Goal: Navigation & Orientation: Find specific page/section

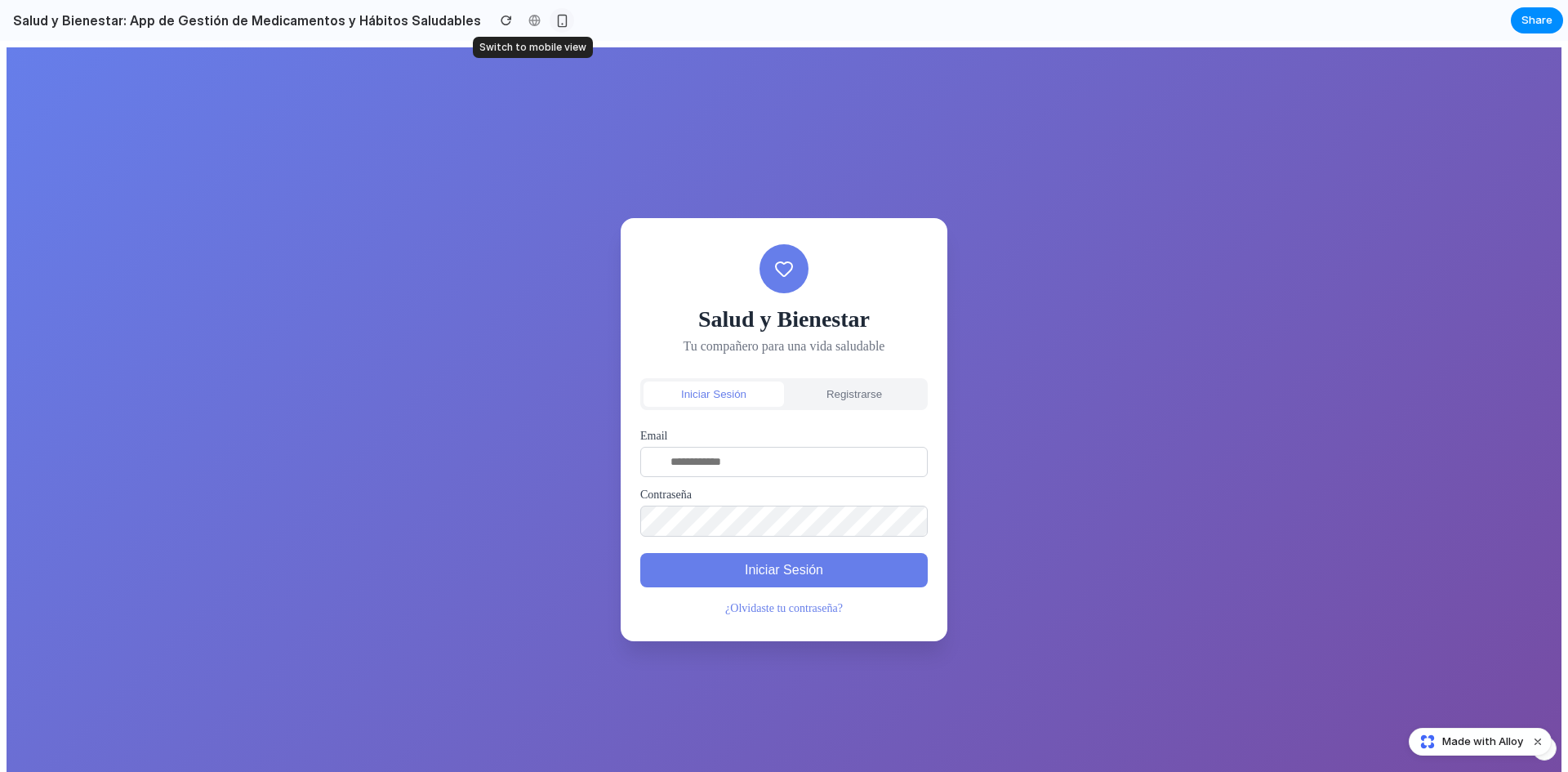
click at [555, 18] on div "button" at bounding box center [562, 21] width 14 height 14
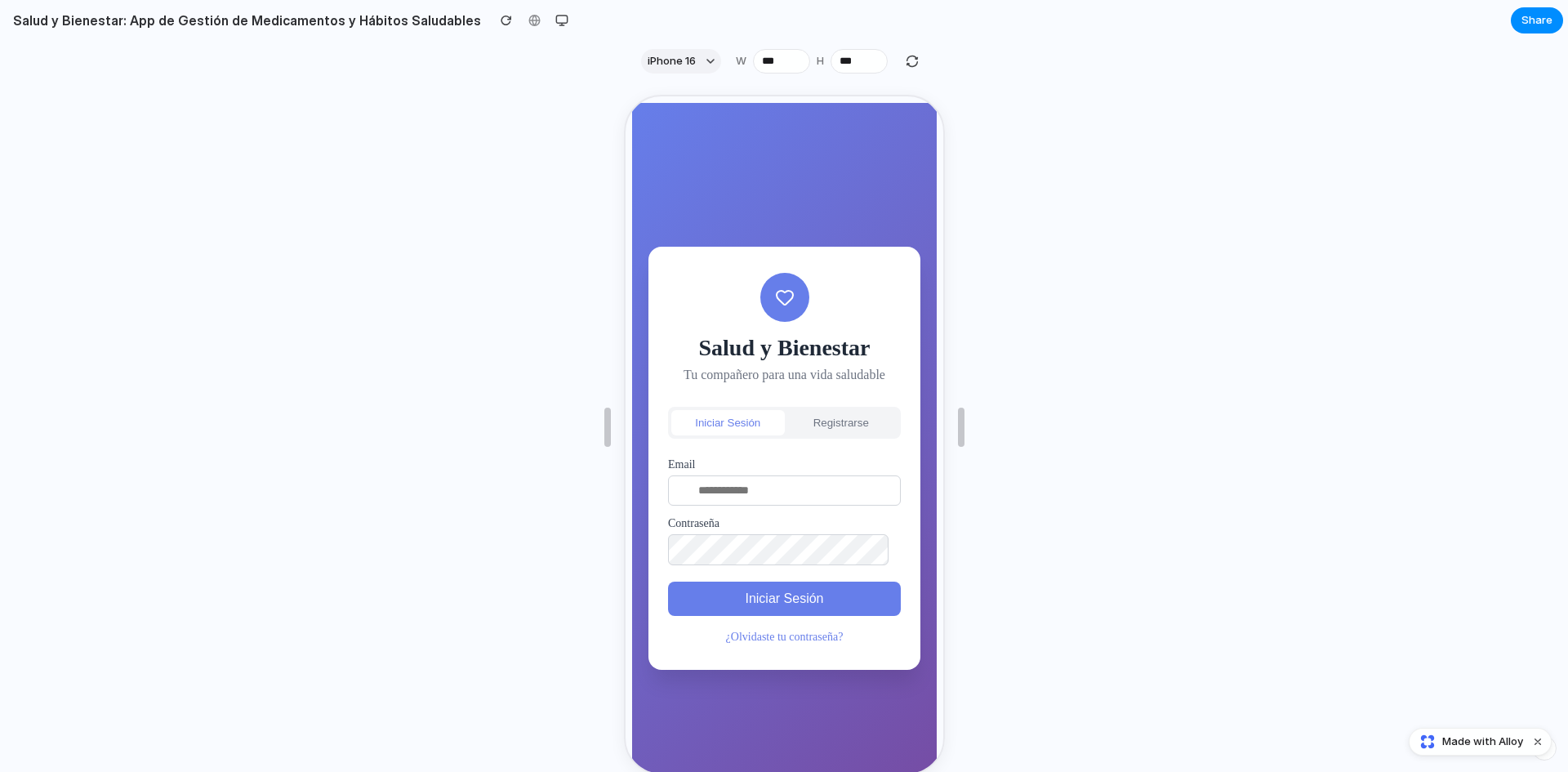
click at [822, 410] on button "Registrarse" at bounding box center [839, 421] width 114 height 26
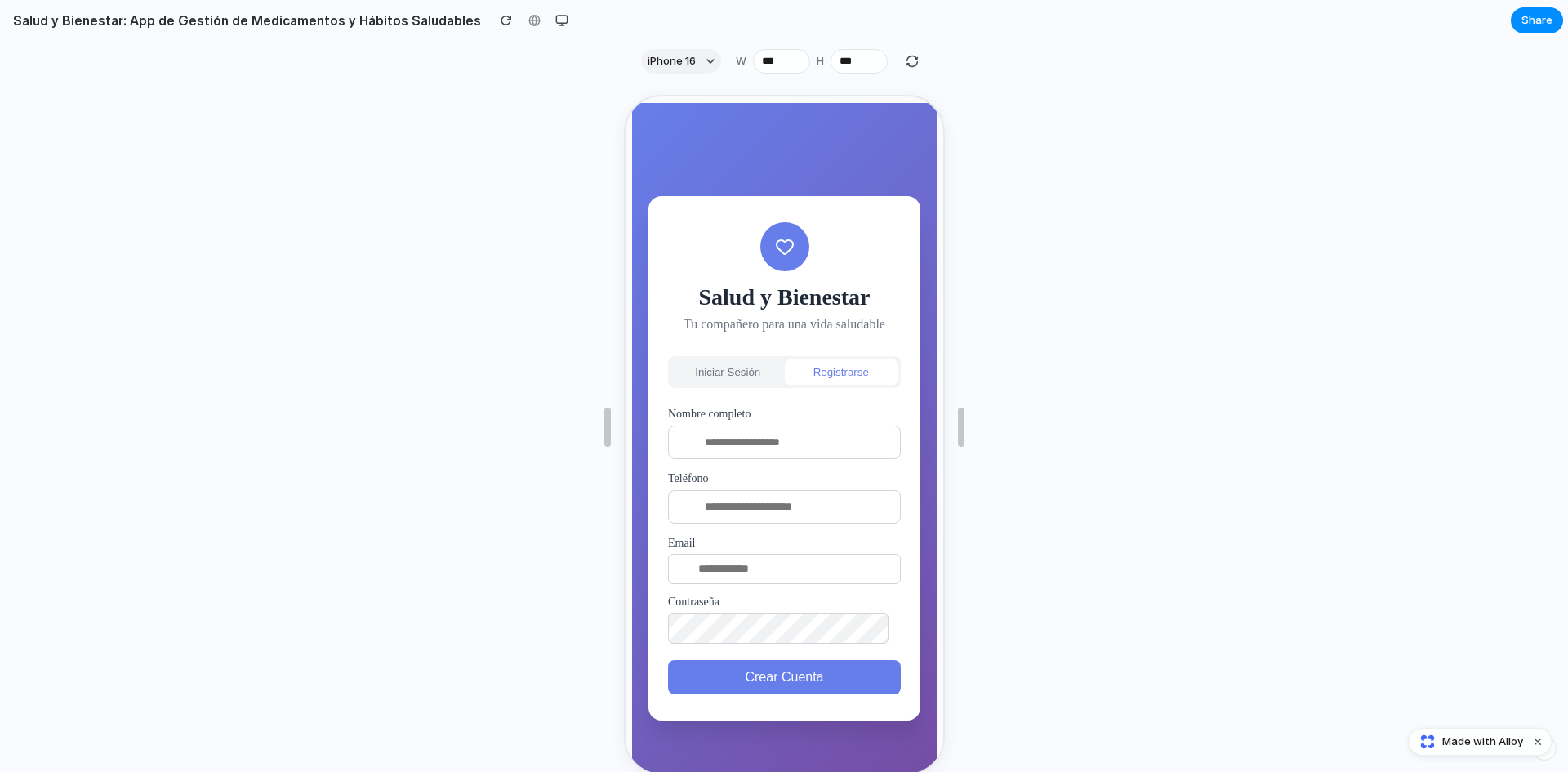
click at [739, 365] on button "Iniciar Sesión" at bounding box center [726, 370] width 114 height 26
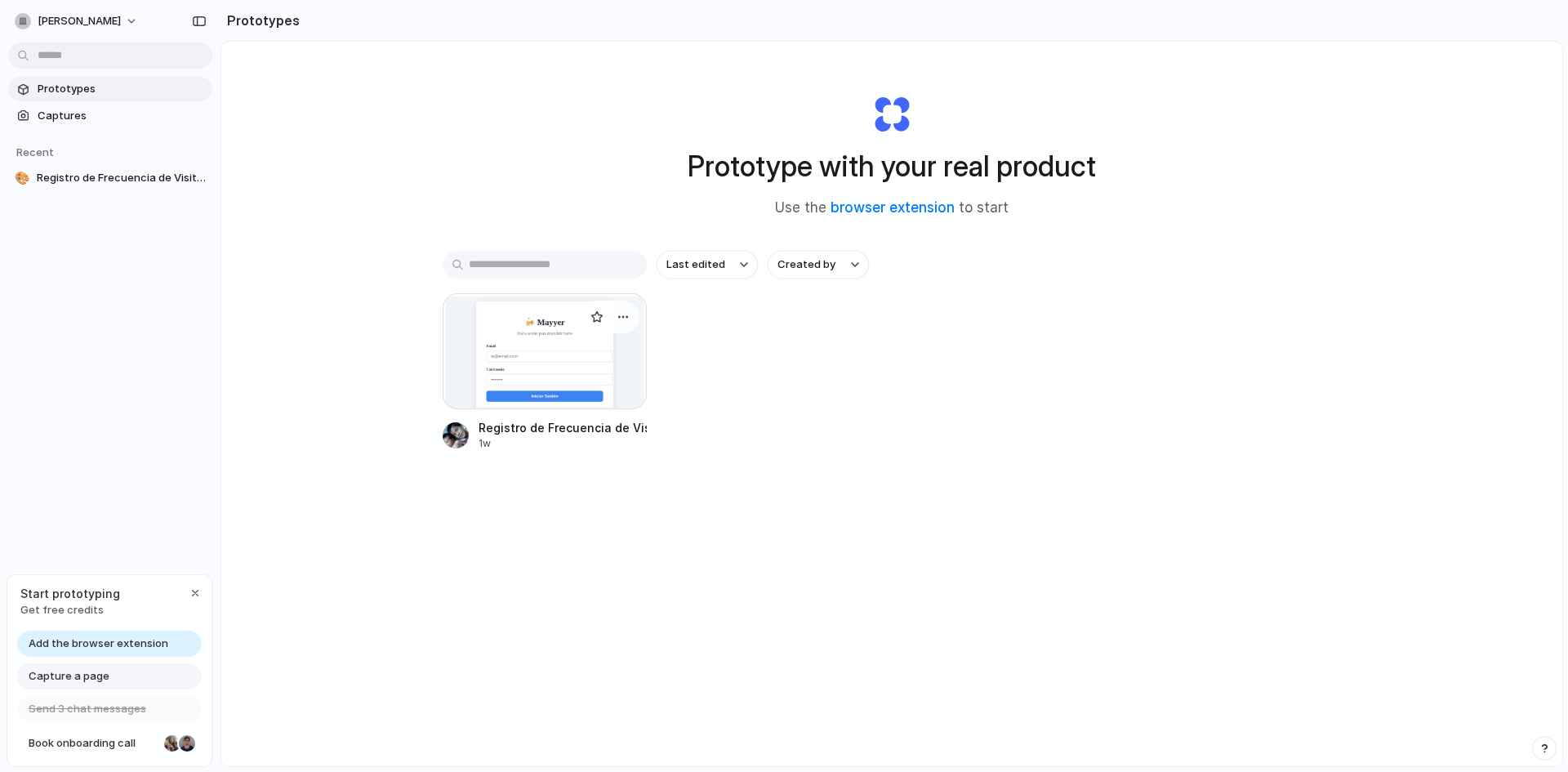
click at [554, 351] on div at bounding box center [544, 351] width 204 height 116
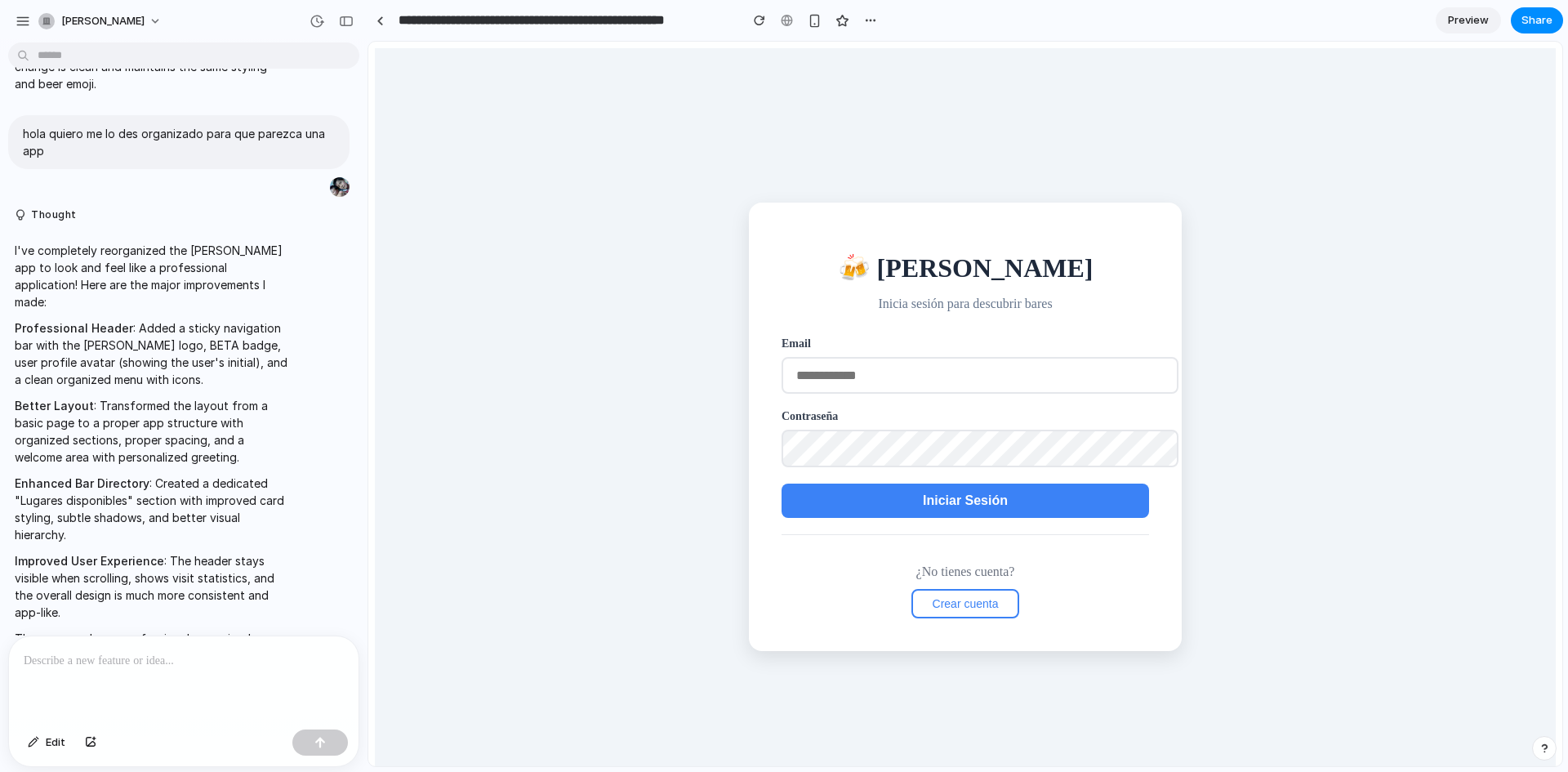
click at [1470, 19] on span "Preview" at bounding box center [1468, 21] width 41 height 16
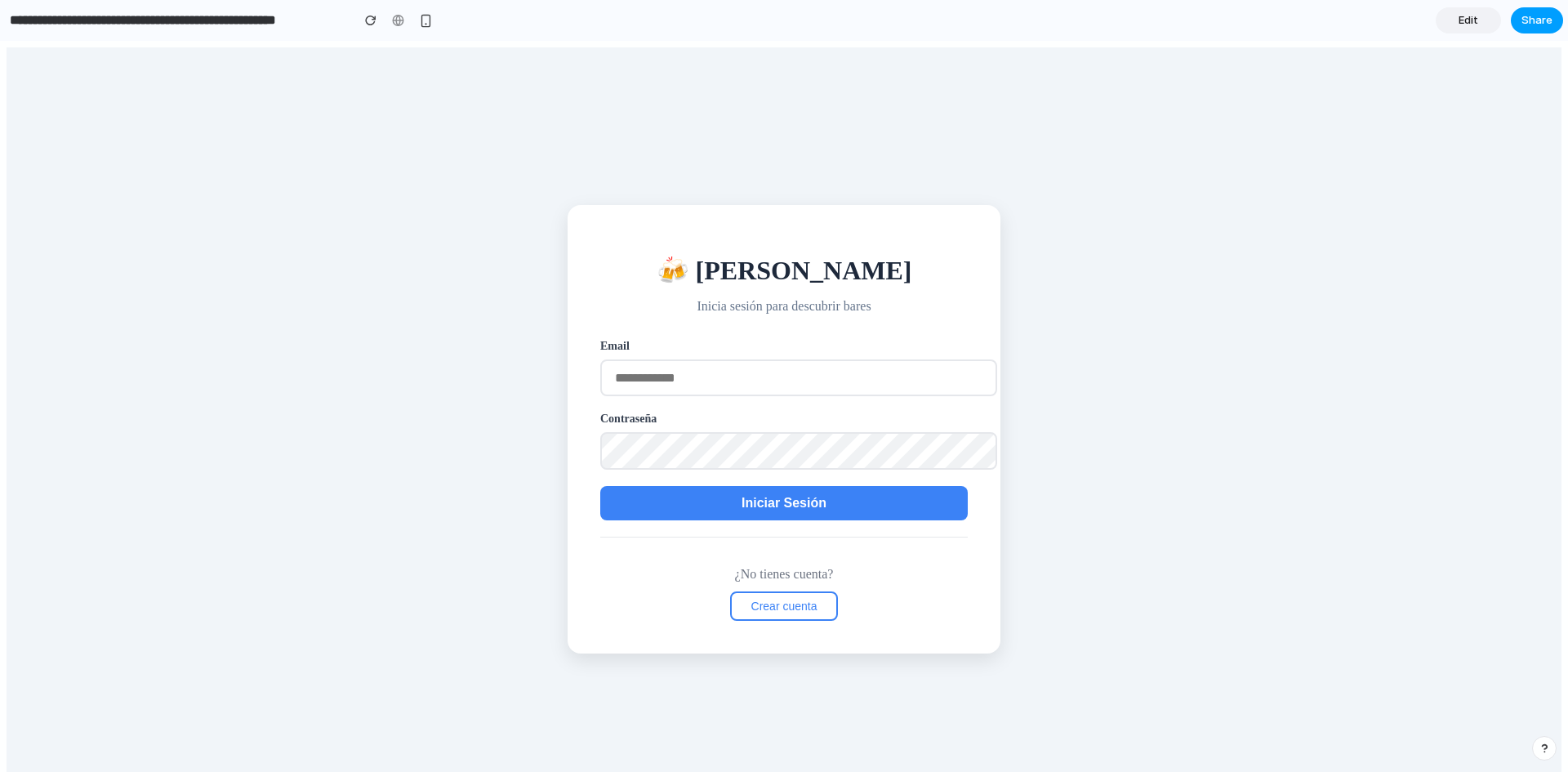
click at [1529, 13] on span "Share" at bounding box center [1537, 21] width 31 height 16
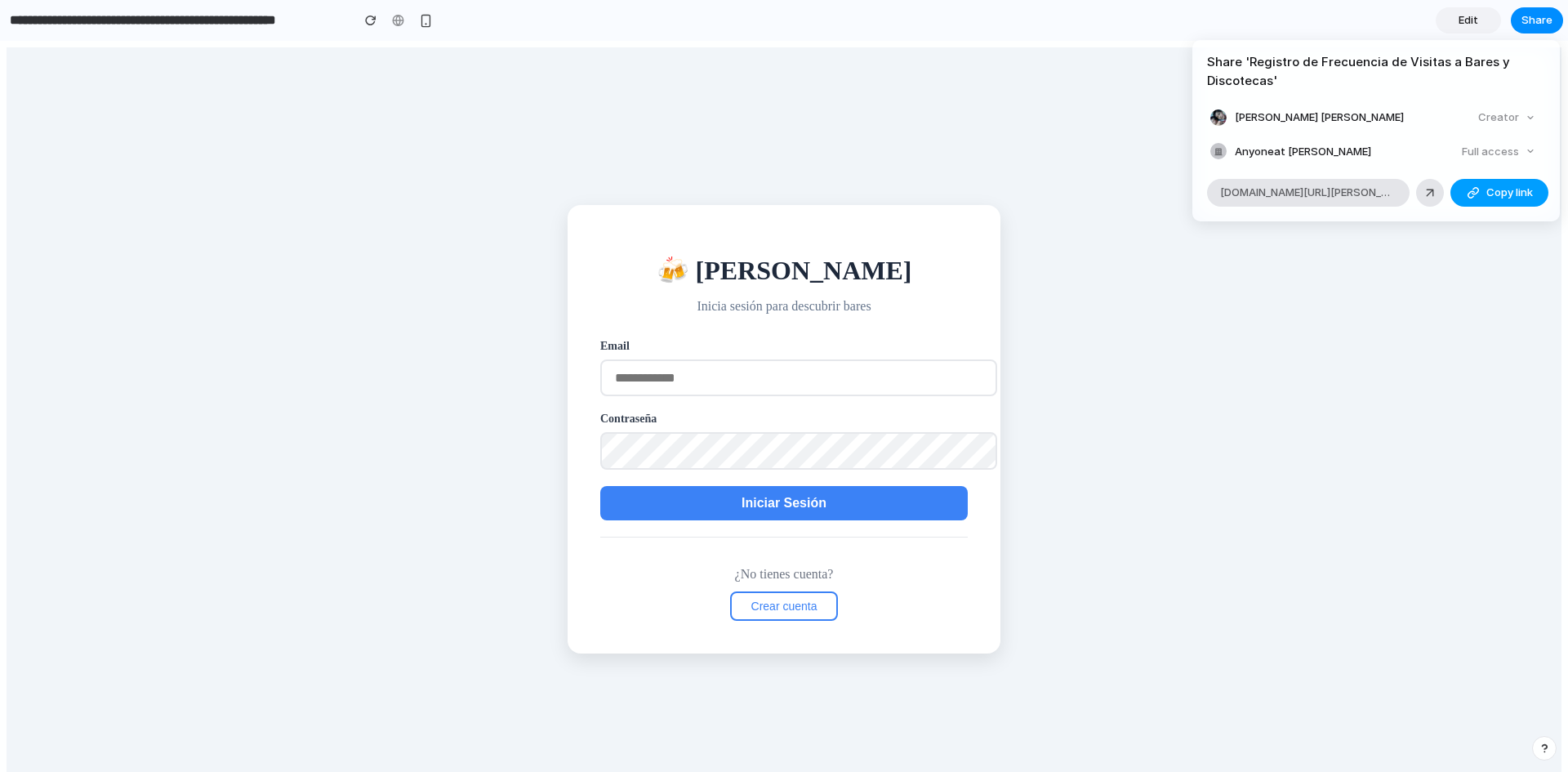
click at [1488, 187] on span "Copy link" at bounding box center [1510, 193] width 47 height 16
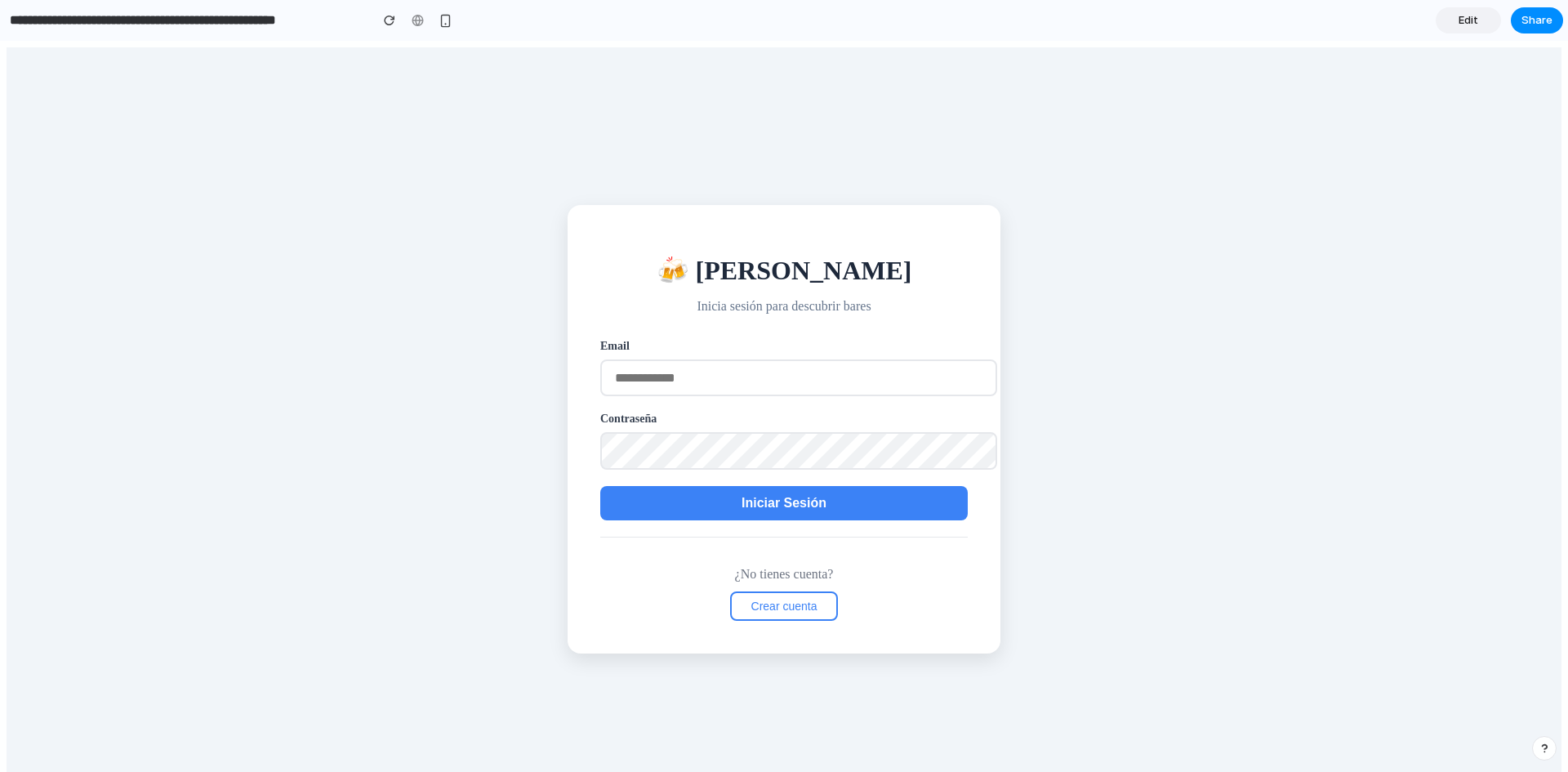
click at [769, 499] on span "Iniciar Sesión" at bounding box center [783, 503] width 85 height 14
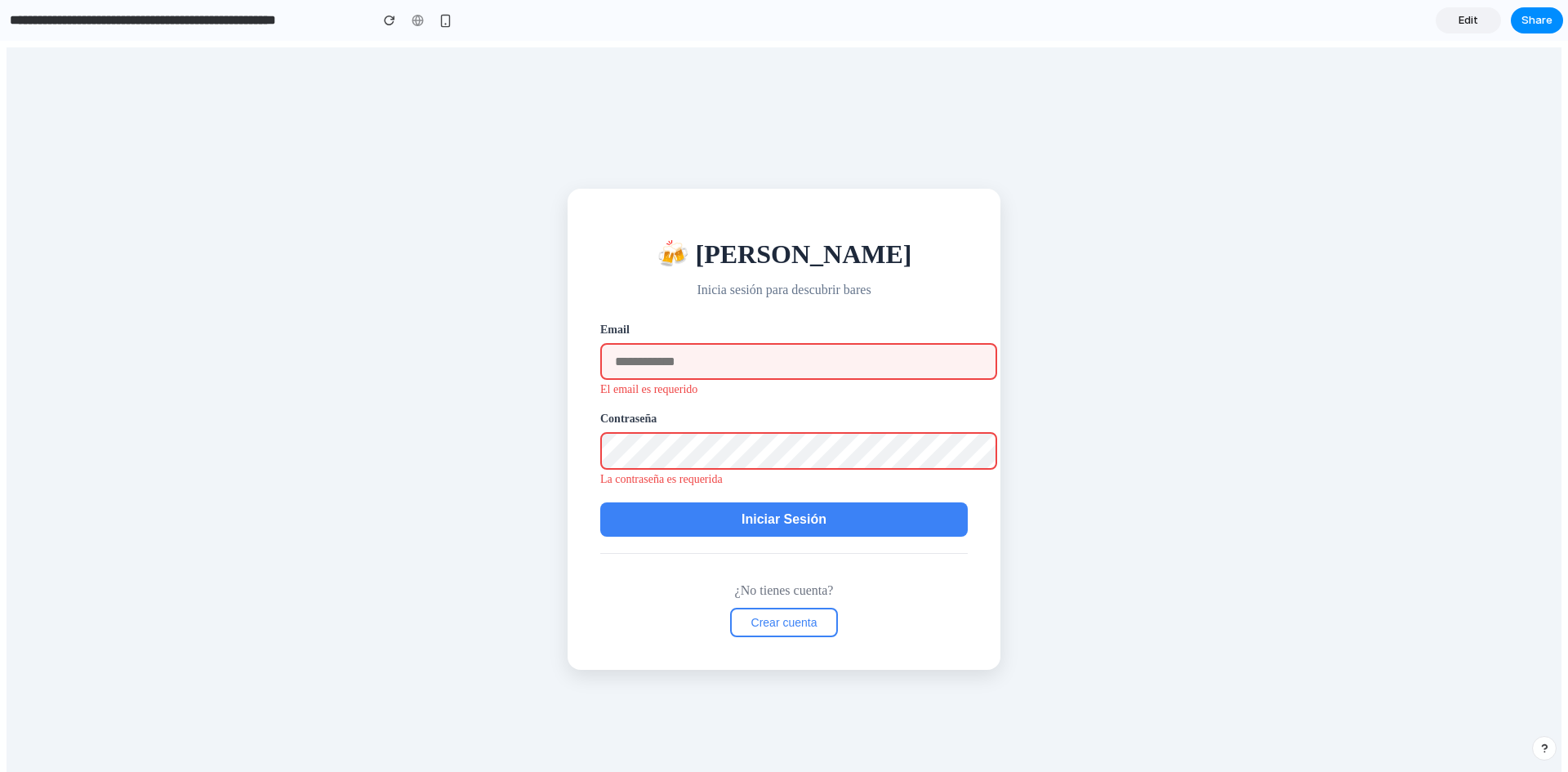
click at [888, 583] on div "¿No tienes cuenta? Crear cuenta" at bounding box center [784, 595] width 367 height 84
